Goal: Find specific page/section: Find specific page/section

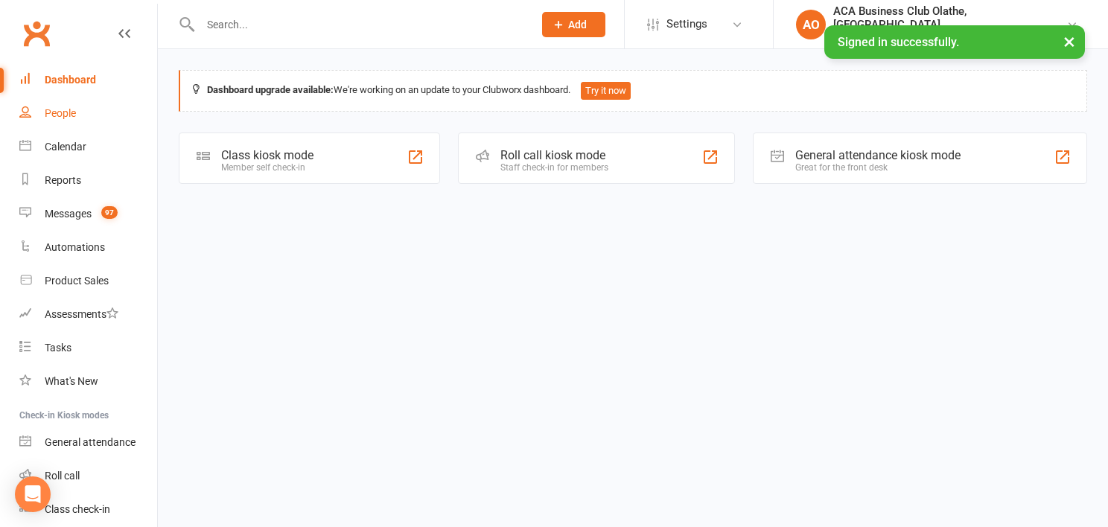
click at [69, 120] on link "People" at bounding box center [88, 114] width 138 height 34
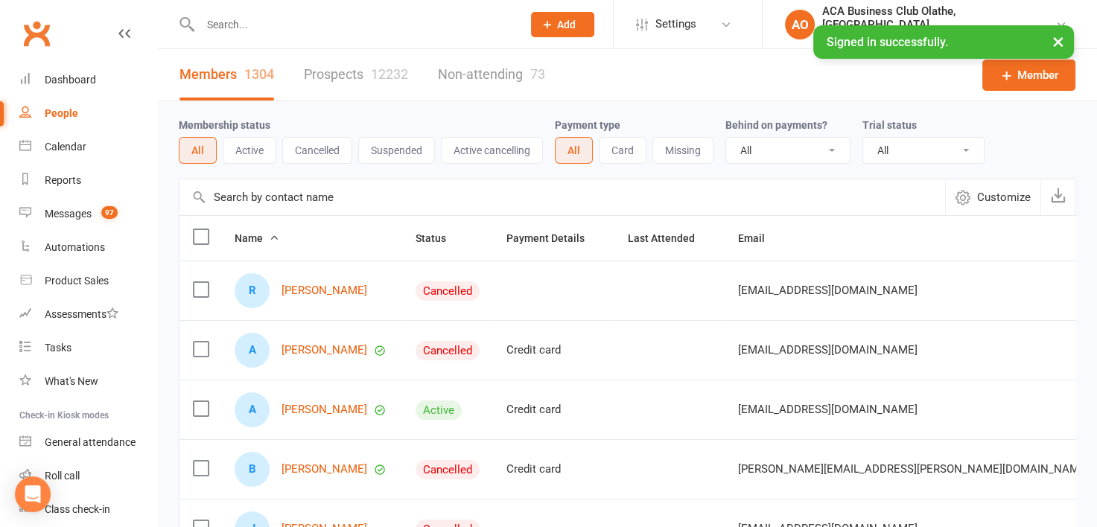
click at [350, 80] on link "Prospects 12232" at bounding box center [356, 74] width 104 height 51
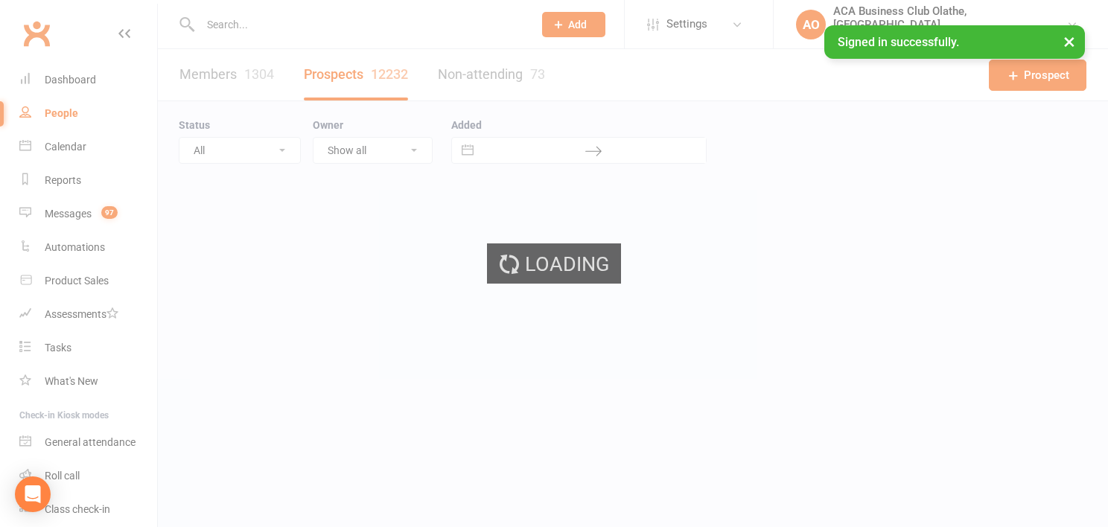
select select "100"
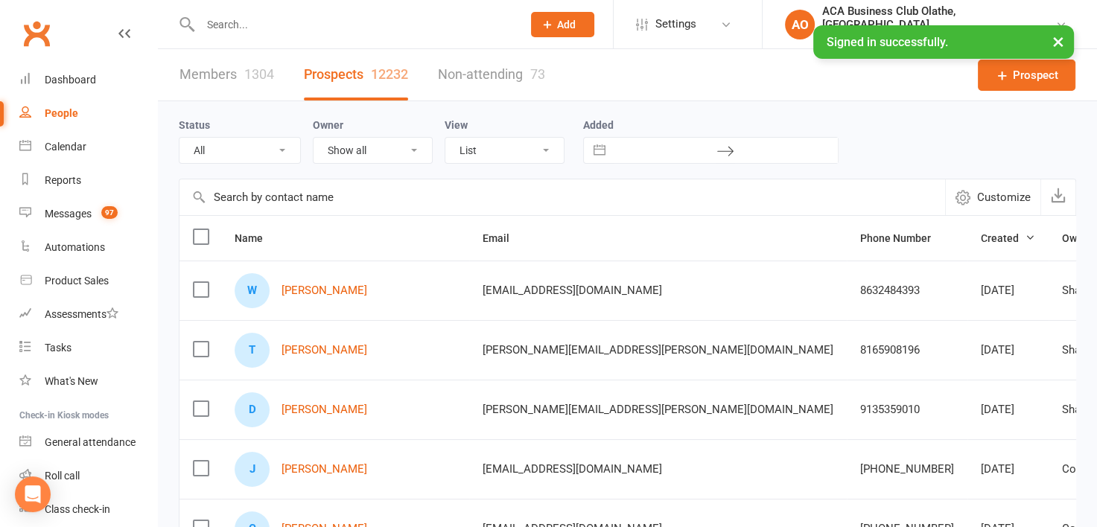
click at [209, 71] on link "Members 1304" at bounding box center [226, 74] width 95 height 51
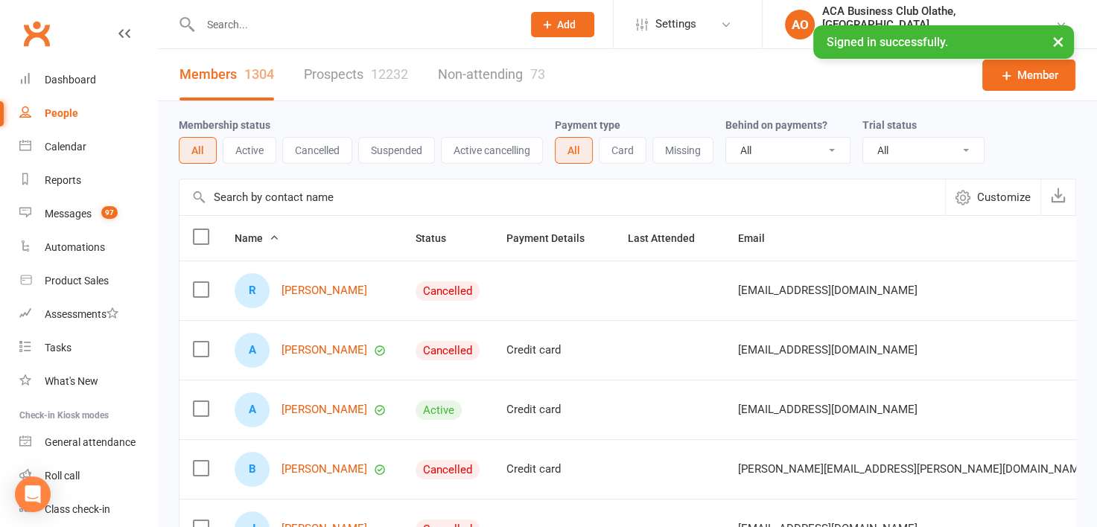
click at [340, 71] on link "Prospects 12232" at bounding box center [356, 74] width 104 height 51
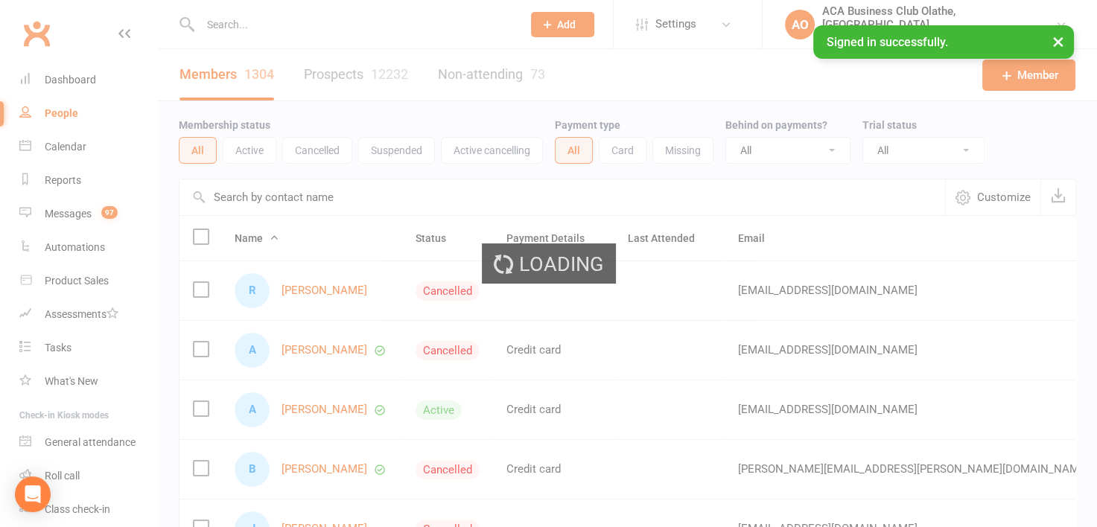
select select "100"
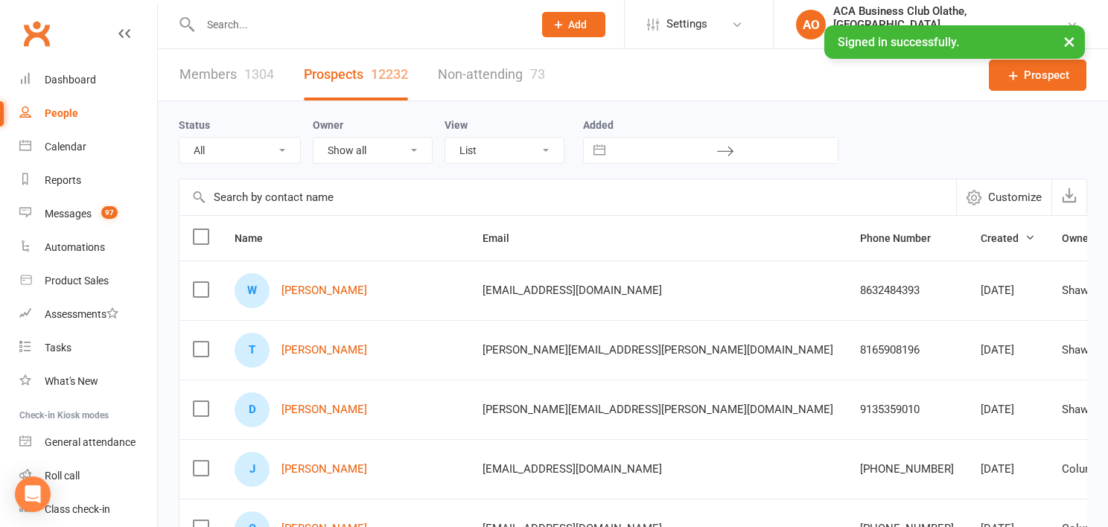
click at [215, 74] on link "Members 1304" at bounding box center [226, 74] width 95 height 51
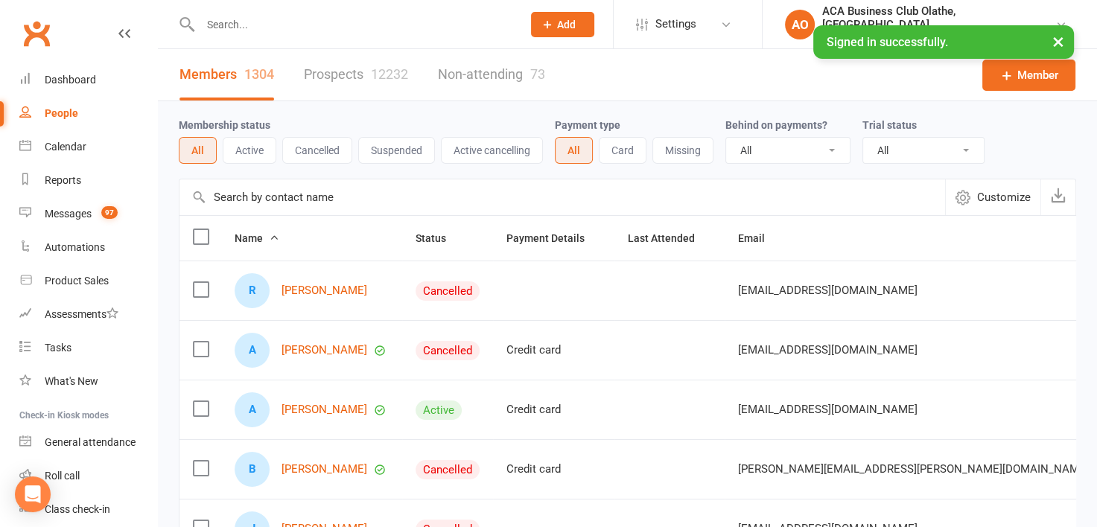
click at [269, 14] on input "text" at bounding box center [354, 24] width 316 height 21
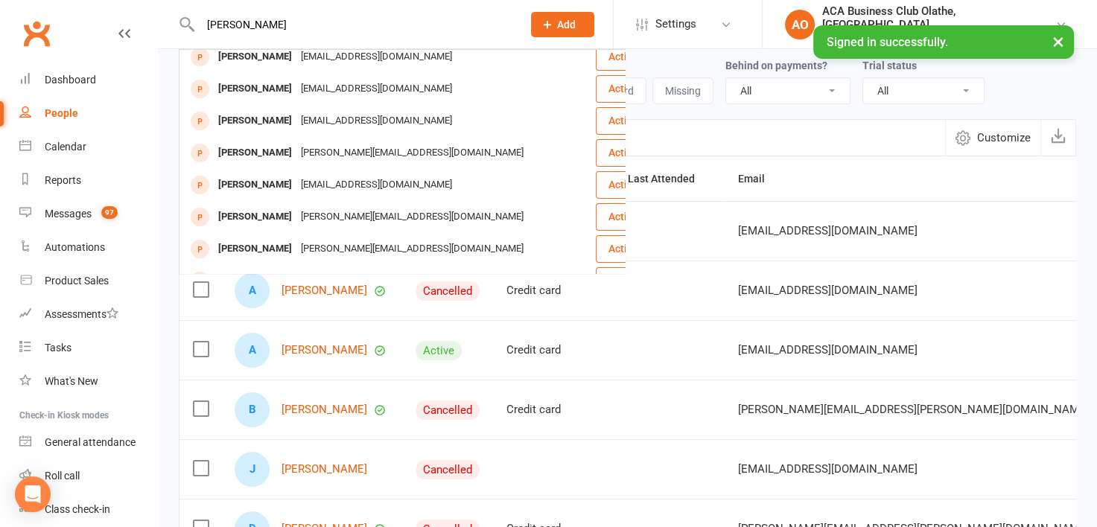
scroll to position [69, 0]
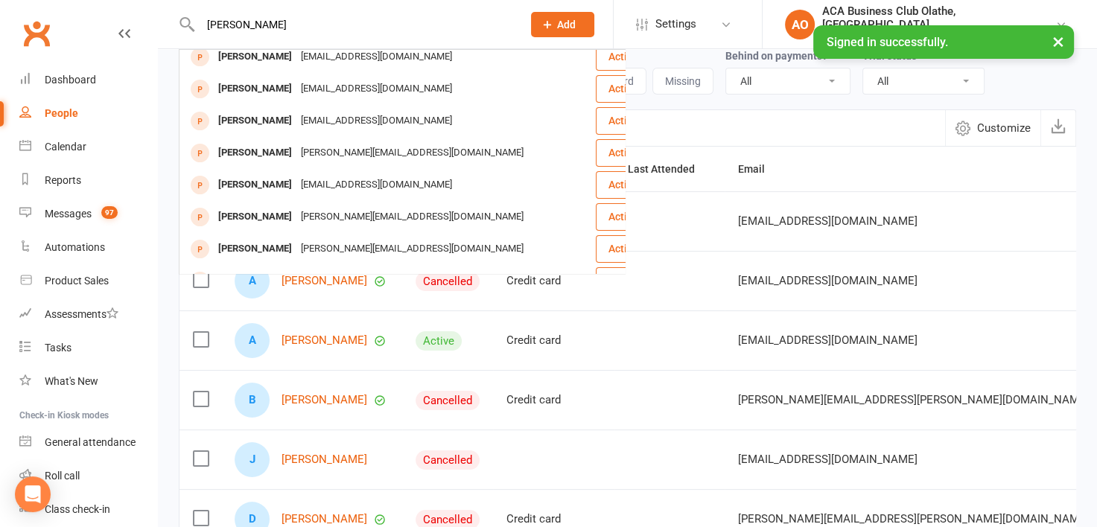
type input "[PERSON_NAME]"
